Goal: Task Accomplishment & Management: Manage account settings

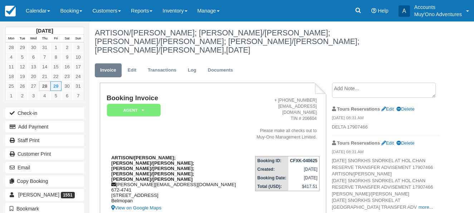
scroll to position [72, 0]
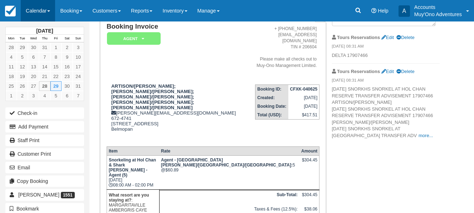
click at [49, 10] on link "Calendar" at bounding box center [38, 10] width 34 height 21
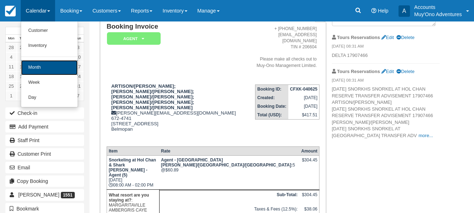
click at [42, 68] on link "Month" at bounding box center [49, 67] width 57 height 15
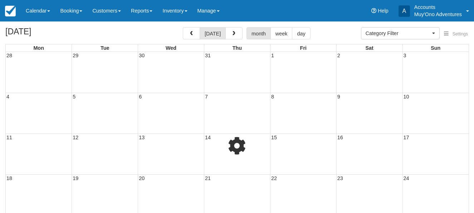
select select
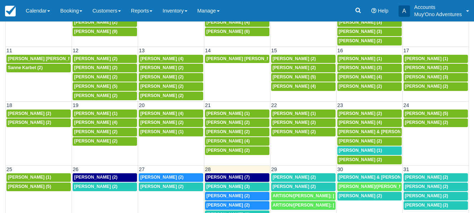
scroll to position [76, 0]
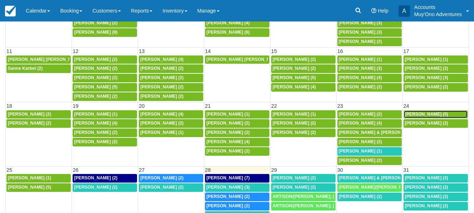
click at [414, 112] on span "[PERSON_NAME] (5)" at bounding box center [426, 114] width 43 height 5
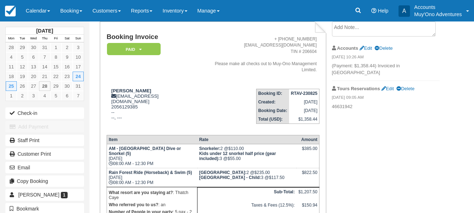
scroll to position [8, 0]
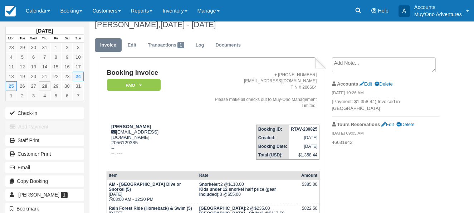
click at [434, 172] on div "Booking Invoice Paid   Pending HOLD Deposit Cancelled Void Muy'Ono Resorts Swee…" at bounding box center [267, 194] width 356 height 274
click at [436, 144] on li "Tours Reservations Edit Delete 08/23/25 09:05 AM 46631942" at bounding box center [386, 134] width 108 height 34
